Goal: Information Seeking & Learning: Learn about a topic

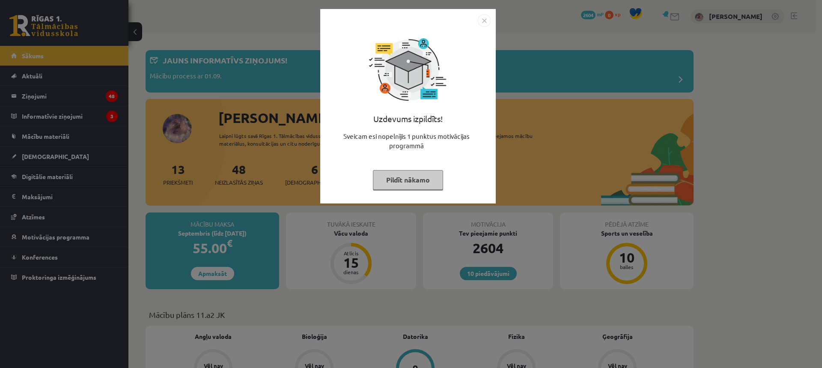
click at [397, 181] on button "Pildīt nākamo" at bounding box center [408, 180] width 70 height 20
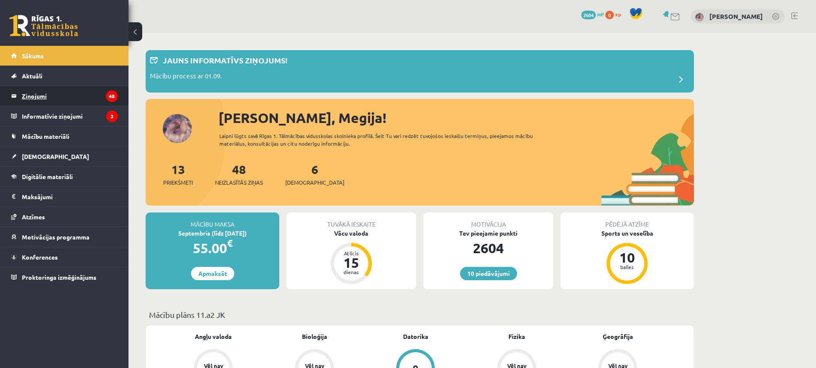
click at [54, 102] on legend "Ziņojumi 48" at bounding box center [70, 96] width 96 height 20
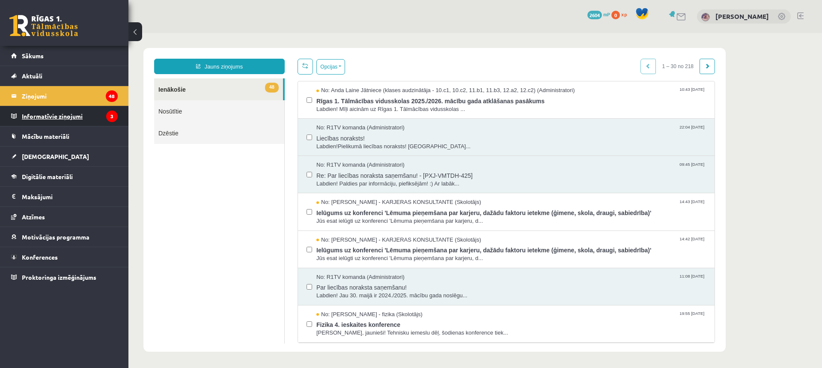
click at [47, 120] on legend "Informatīvie ziņojumi 3" at bounding box center [70, 116] width 96 height 20
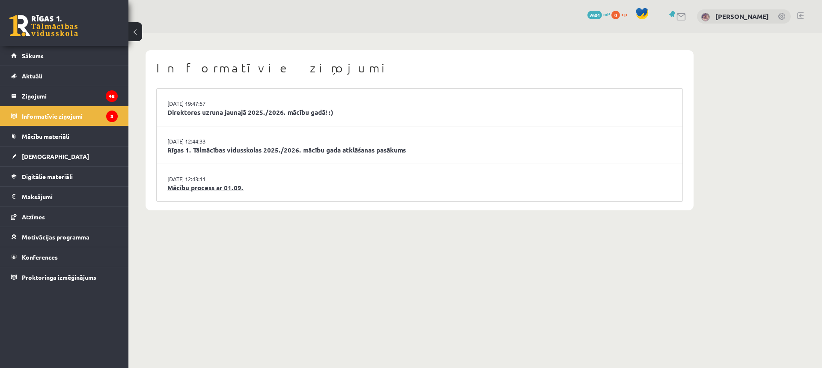
click at [186, 185] on link "Mācību process ar 01.09." at bounding box center [419, 188] width 504 height 10
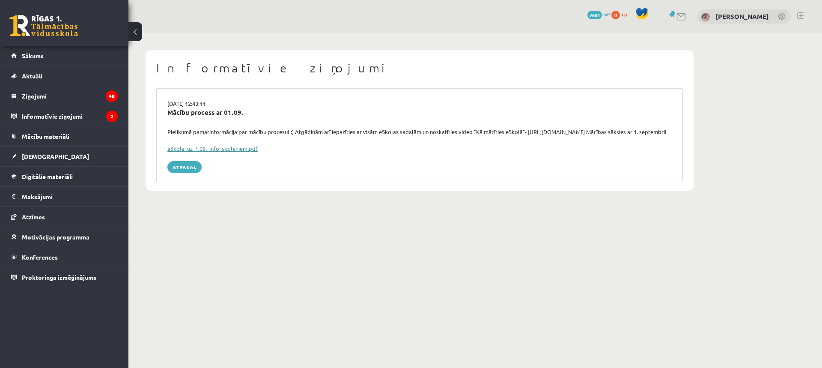
click at [200, 152] on link "eSkola_uz_1.09._info_skolēniem.pdf" at bounding box center [212, 148] width 90 height 7
click at [41, 156] on span "[DEMOGRAPHIC_DATA]" at bounding box center [55, 156] width 67 height 8
